Goal: Information Seeking & Learning: Learn about a topic

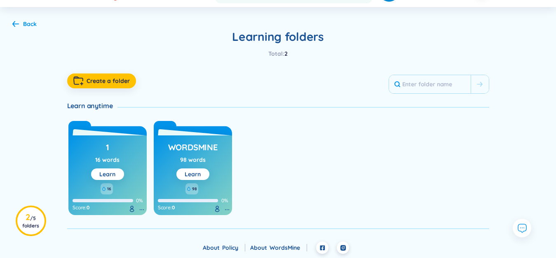
scroll to position [41, 0]
click at [193, 174] on link "Learn" at bounding box center [193, 173] width 16 height 7
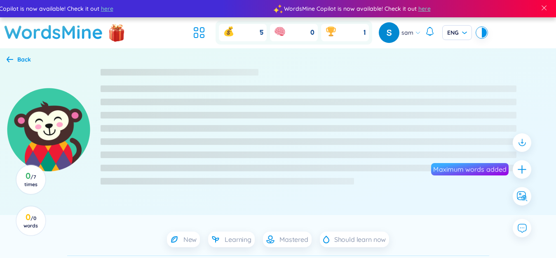
scroll to position [82, 0]
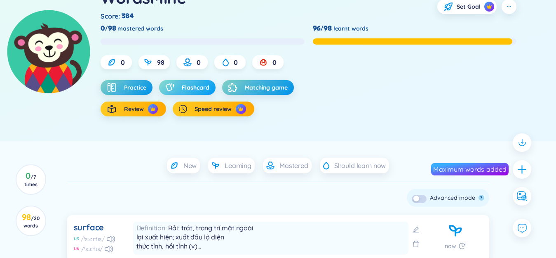
click at [202, 84] on span "Flashcard" at bounding box center [196, 87] width 28 height 8
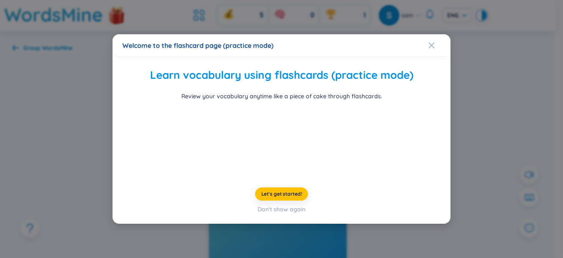
click at [498, 142] on div "Welcome to the flashcard page (practice mode) Learn vocabulary using flashcards…" at bounding box center [281, 129] width 563 height 258
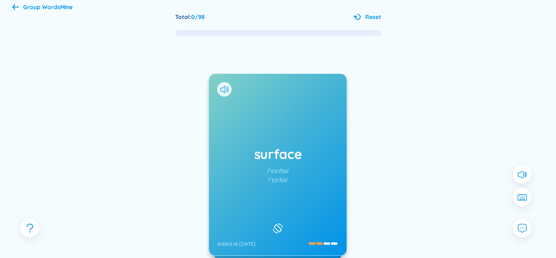
scroll to position [82, 0]
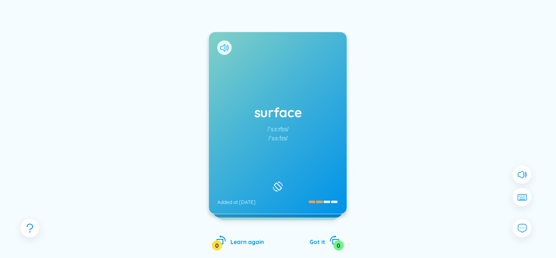
click at [221, 48] on icon at bounding box center [224, 47] width 9 height 7
click at [270, 81] on div "surface /ˈsɜːrfɪs/ /ˈsɜːfɪs/ Added at [DATE]" at bounding box center [278, 122] width 138 height 181
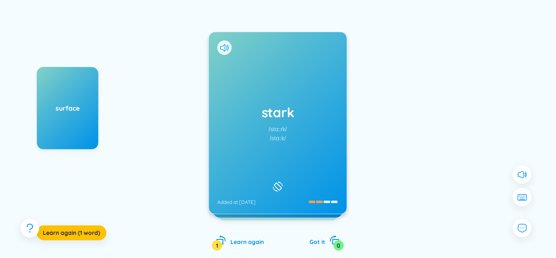
click at [234, 60] on div "[PERSON_NAME] /stɑːrk/ /stɑːk/ Added at [DATE]" at bounding box center [278, 122] width 138 height 181
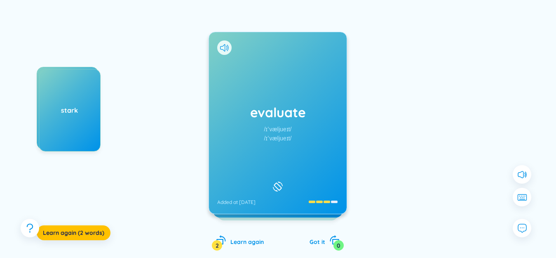
click at [263, 79] on div "evaluate /ɪˈvæljueɪt/ /ɪˈvæljueɪt/ Added at [DATE]" at bounding box center [278, 122] width 138 height 181
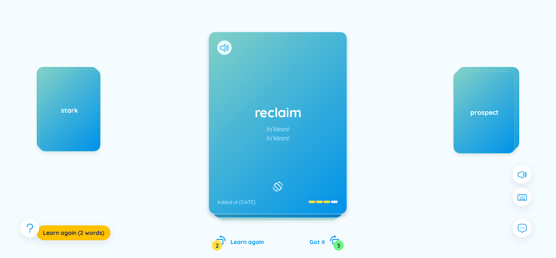
click at [259, 64] on div "reclaim /rɪˈkleɪm/ /rɪˈkleɪm/ Added at [DATE]" at bounding box center [278, 122] width 138 height 181
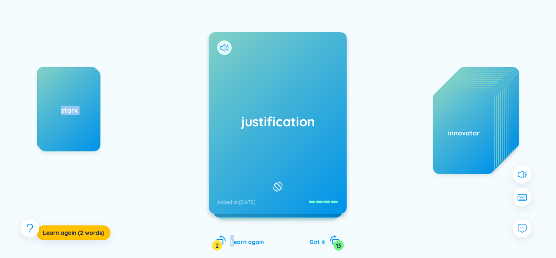
drag, startPoint x: 234, startPoint y: 238, endPoint x: 148, endPoint y: 204, distance: 92.9
click at [148, 204] on div "surface [PERSON_NAME] Learn again (2 words) justification Added at [DATE] Sự [P…" at bounding box center [277, 130] width 531 height 271
click at [80, 231] on span "Learn again (2 words)" at bounding box center [73, 232] width 61 height 8
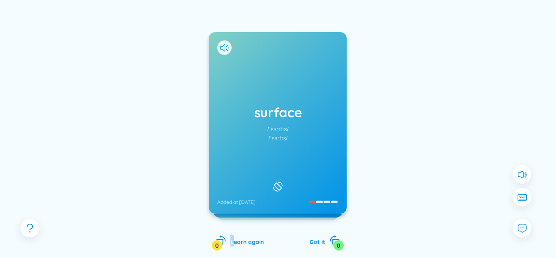
click at [223, 43] on div at bounding box center [224, 47] width 14 height 14
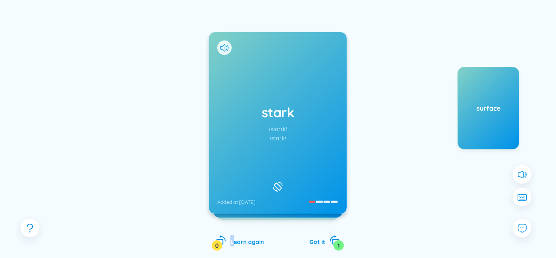
click at [230, 91] on div "[PERSON_NAME] /stɑːrk/ /stɑːk/ Added at [DATE]" at bounding box center [278, 122] width 138 height 181
